Goal: Information Seeking & Learning: Learn about a topic

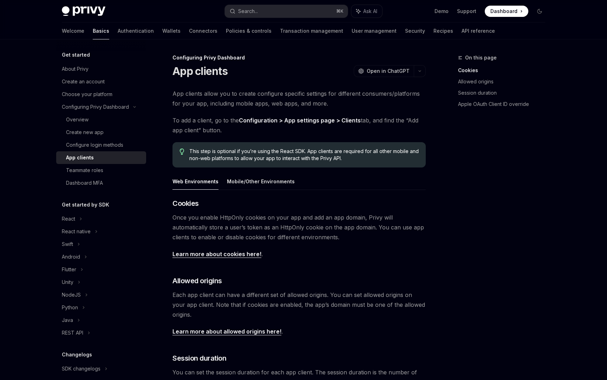
scroll to position [19, 0]
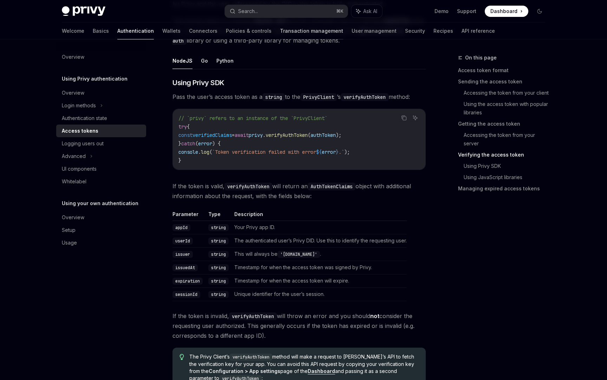
scroll to position [1087, 0]
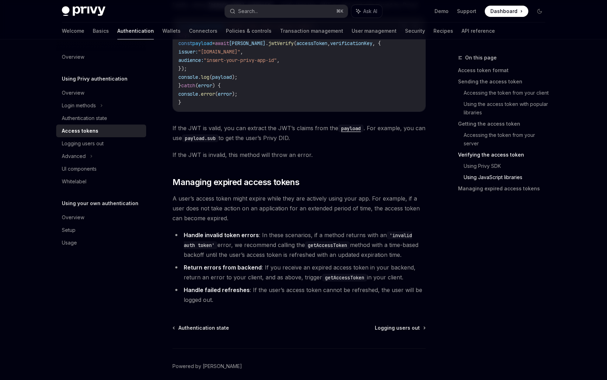
scroll to position [1738, 0]
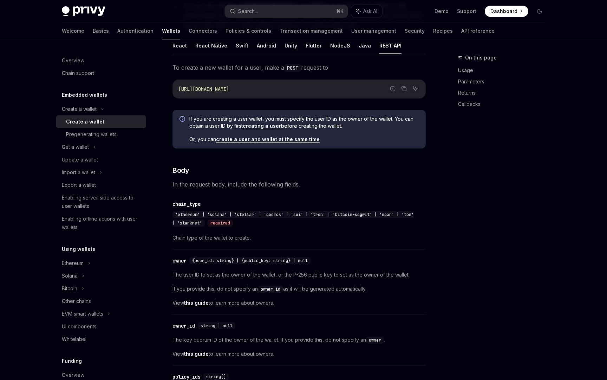
scroll to position [147, 0]
